Goal: Navigation & Orientation: Find specific page/section

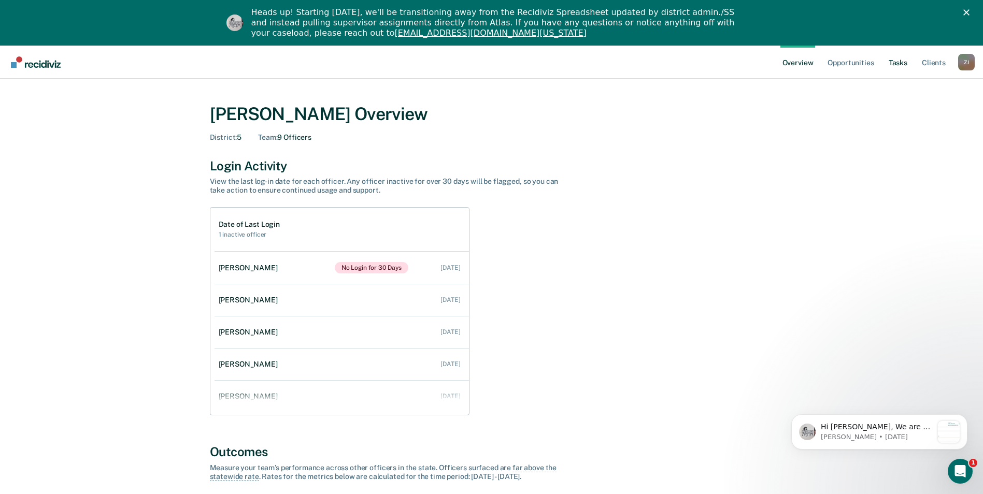
click at [899, 63] on link "Tasks" at bounding box center [897, 62] width 23 height 33
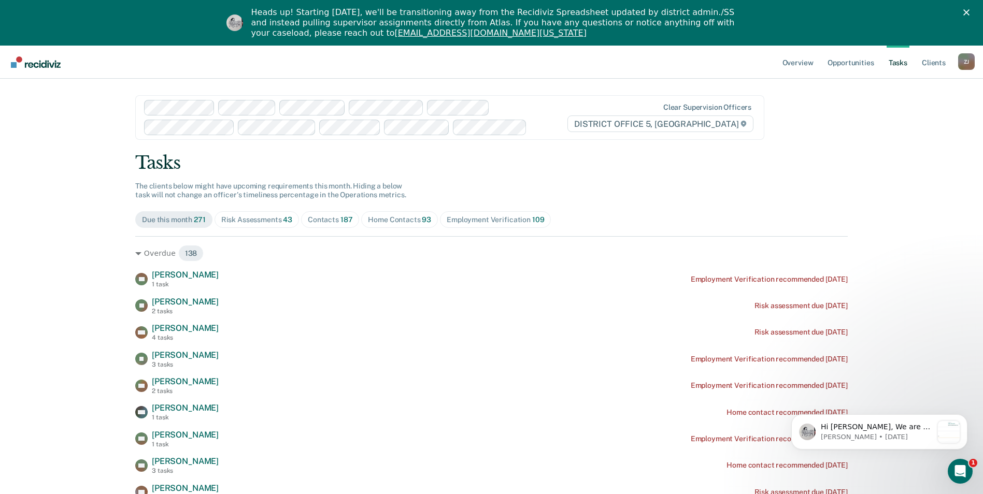
click at [394, 221] on div "Home Contacts 93" at bounding box center [399, 219] width 63 height 9
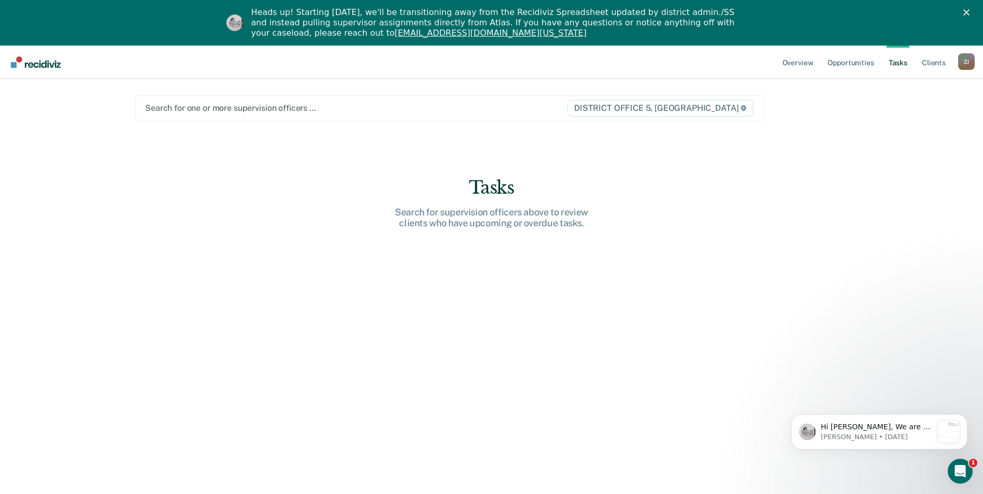
click at [257, 108] on div at bounding box center [355, 108] width 421 height 12
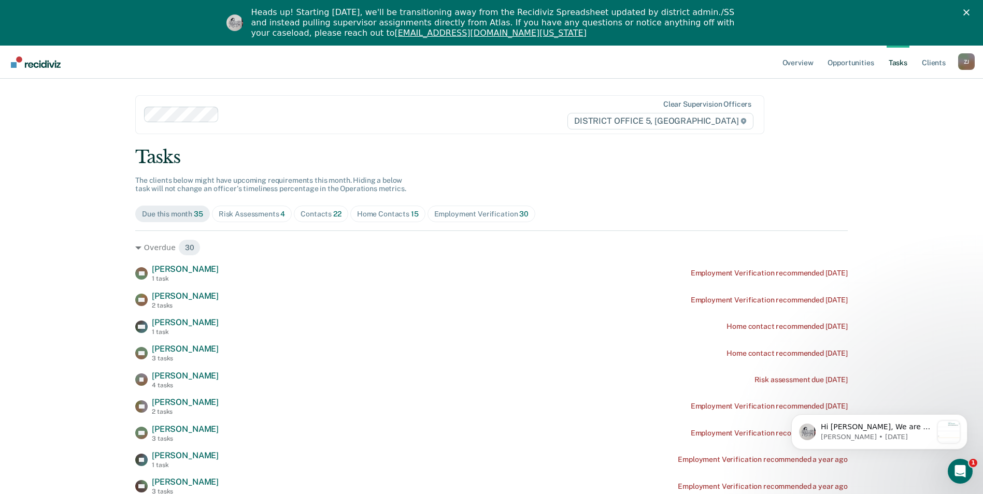
click at [351, 214] on span "Home Contacts 15" at bounding box center [387, 214] width 75 height 17
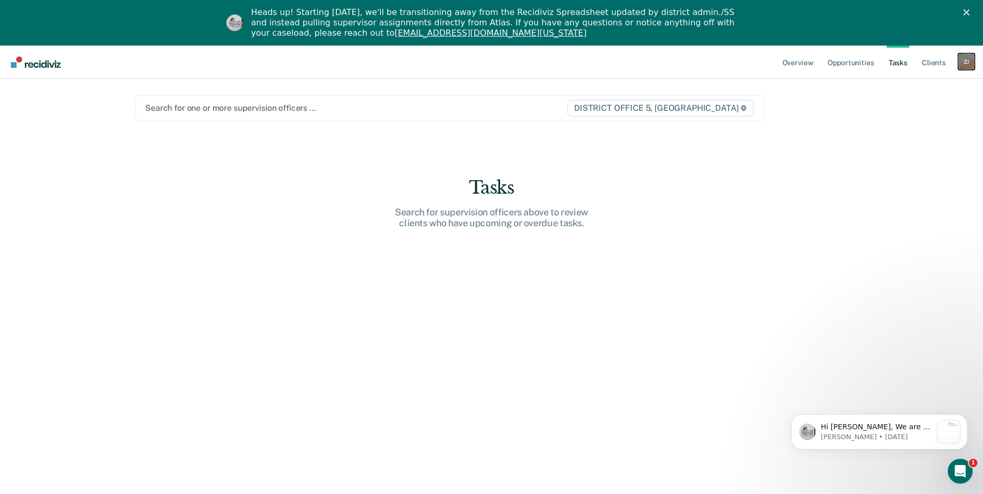
drag, startPoint x: 963, startPoint y: 61, endPoint x: 955, endPoint y: 72, distance: 13.7
click at [963, 62] on div "Z J" at bounding box center [966, 61] width 17 height 17
click at [887, 112] on link "Go to Operations" at bounding box center [924, 113] width 83 height 9
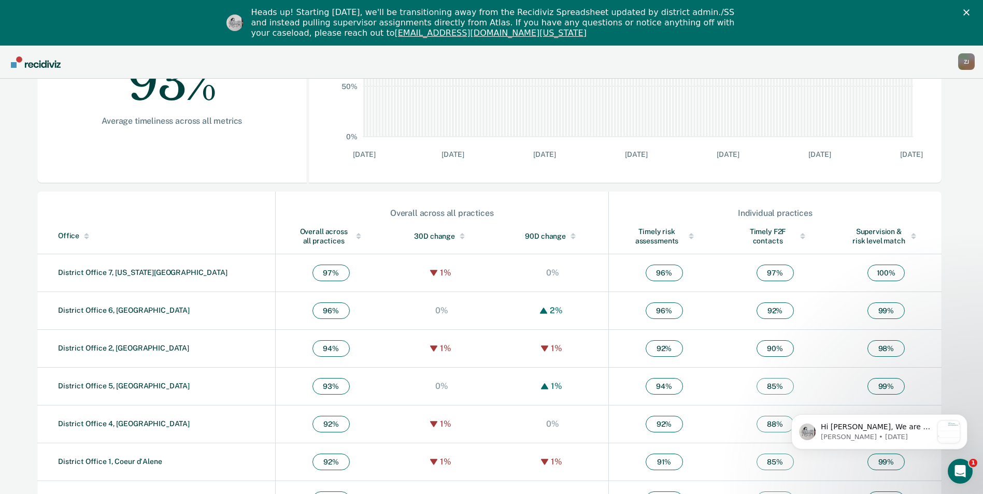
scroll to position [274, 0]
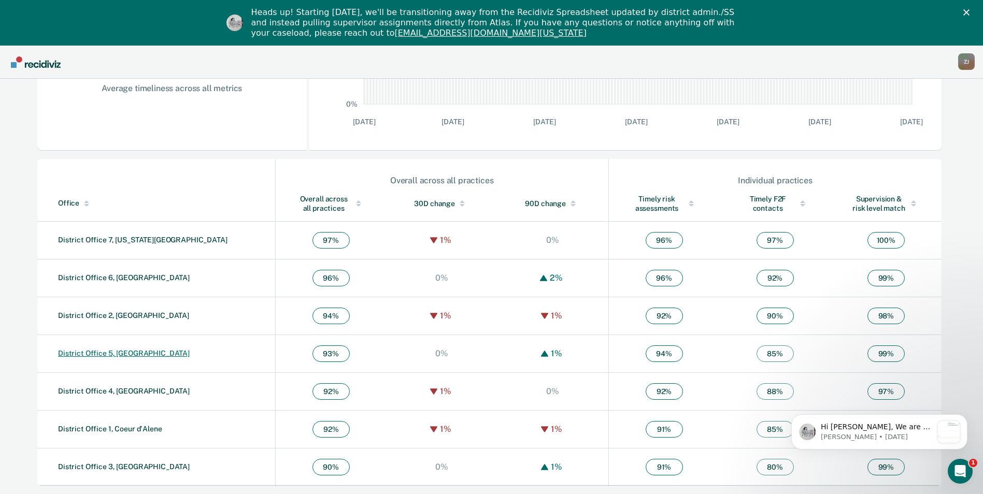
click at [100, 354] on link "District Office 5, [GEOGRAPHIC_DATA]" at bounding box center [124, 353] width 132 height 8
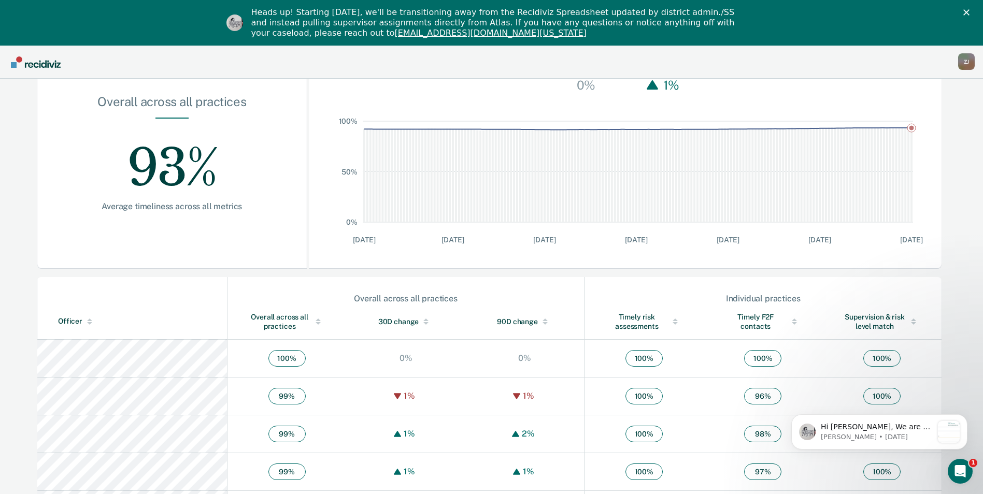
scroll to position [207, 0]
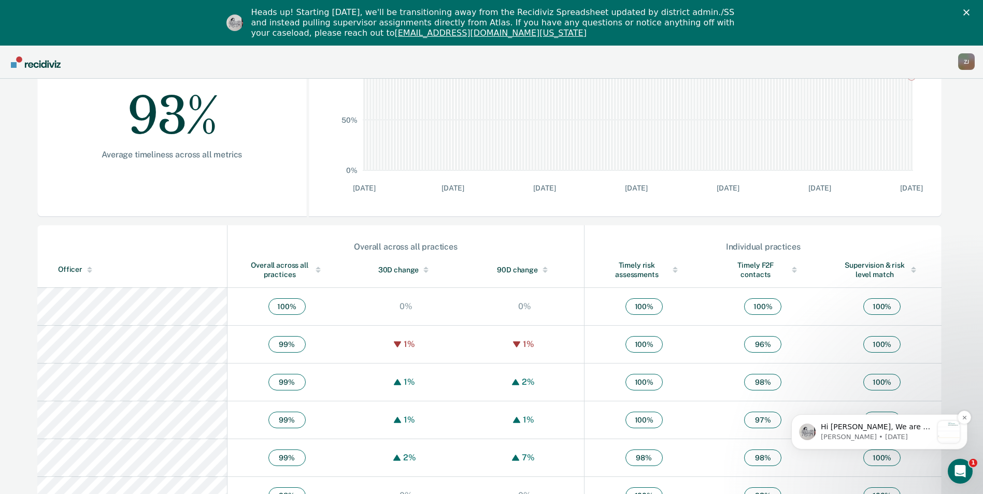
click at [877, 425] on p "Hi [PERSON_NAME], We are so excited to announce a brand new feature: AI case no…" at bounding box center [877, 427] width 112 height 10
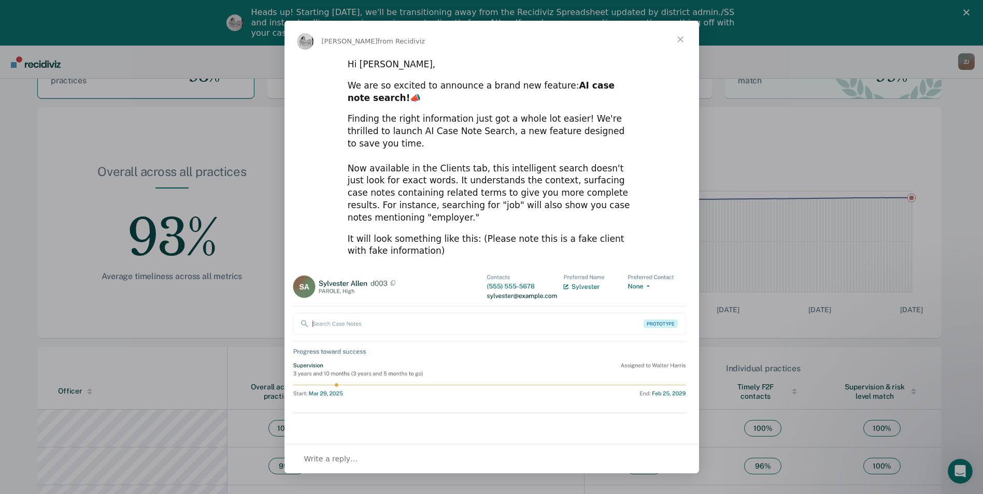
scroll to position [0, 0]
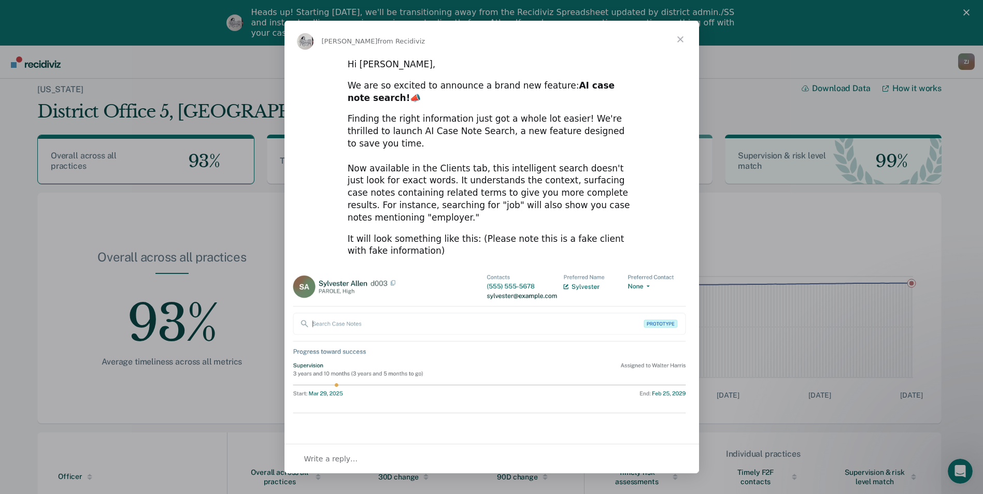
click at [679, 40] on span "Close" at bounding box center [679, 39] width 37 height 37
